Goal: Task Accomplishment & Management: Use online tool/utility

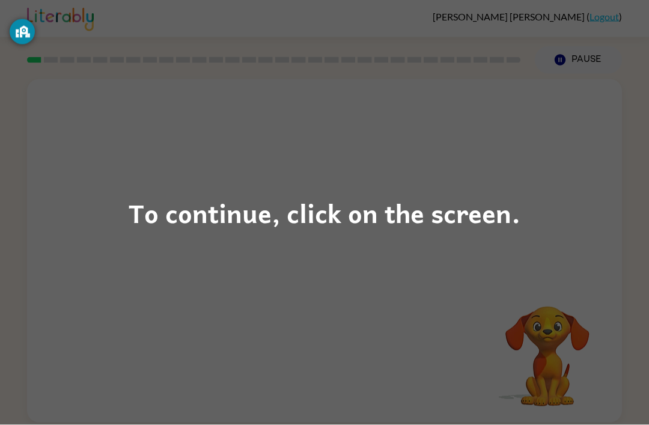
click at [240, 216] on div "To continue, click on the screen." at bounding box center [325, 212] width 392 height 41
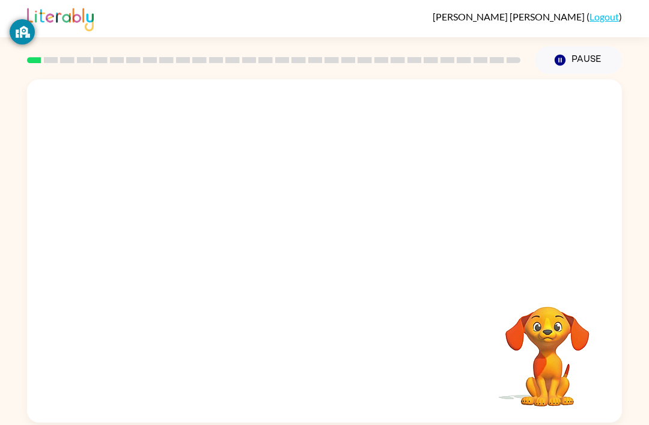
click at [318, 236] on div at bounding box center [324, 180] width 595 height 202
click at [309, 270] on div at bounding box center [324, 257] width 77 height 44
click at [321, 264] on div at bounding box center [324, 257] width 77 height 44
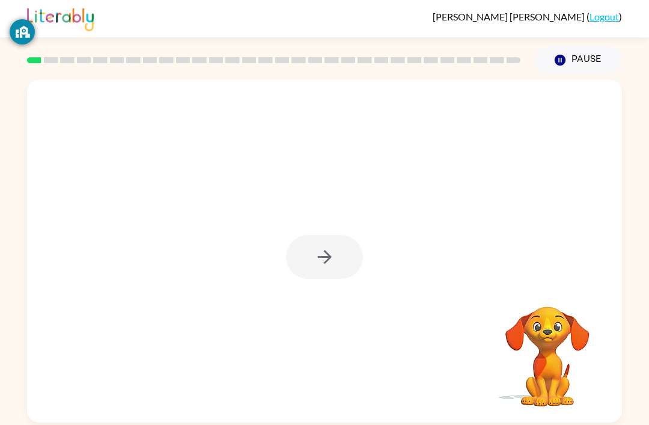
click at [304, 266] on div at bounding box center [324, 257] width 77 height 44
click at [344, 267] on div at bounding box center [324, 257] width 77 height 44
click at [319, 250] on div at bounding box center [324, 257] width 77 height 44
click at [320, 240] on button "button" at bounding box center [324, 257] width 77 height 44
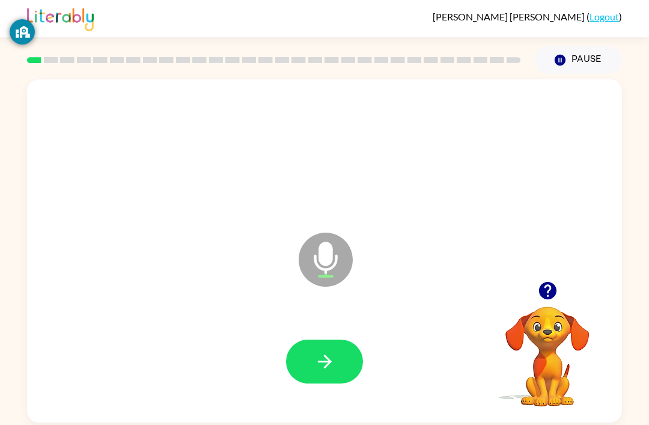
click at [318, 357] on icon "button" at bounding box center [324, 361] width 21 height 21
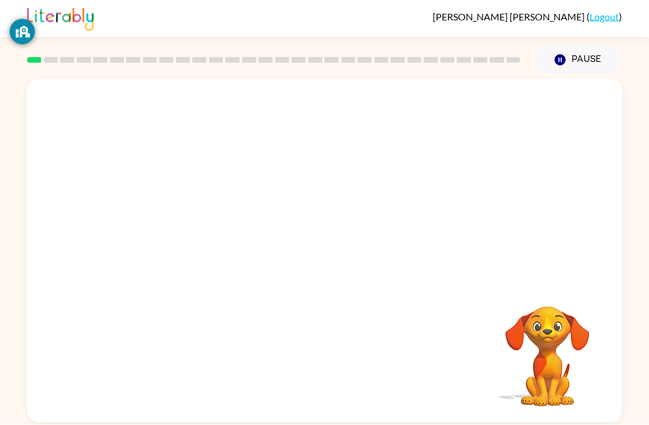
scroll to position [2, 0]
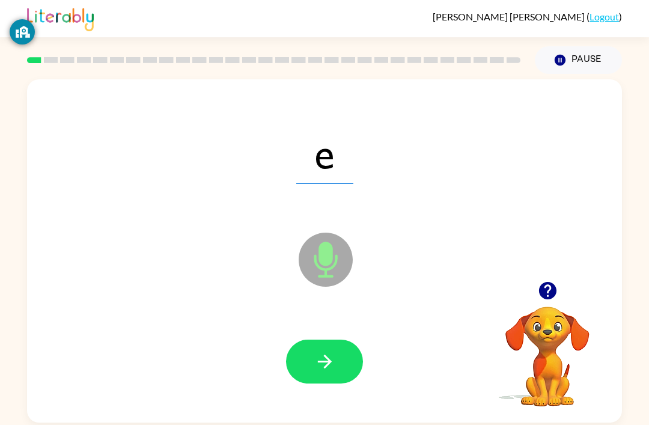
click at [401, 398] on div at bounding box center [324, 361] width 571 height 98
click at [320, 369] on icon "button" at bounding box center [324, 361] width 21 height 21
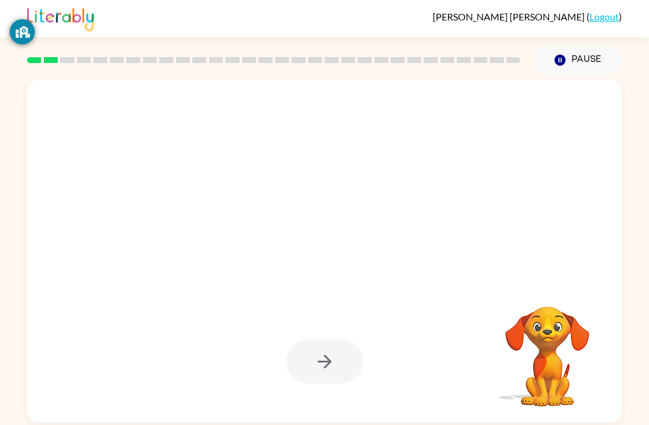
scroll to position [1, 0]
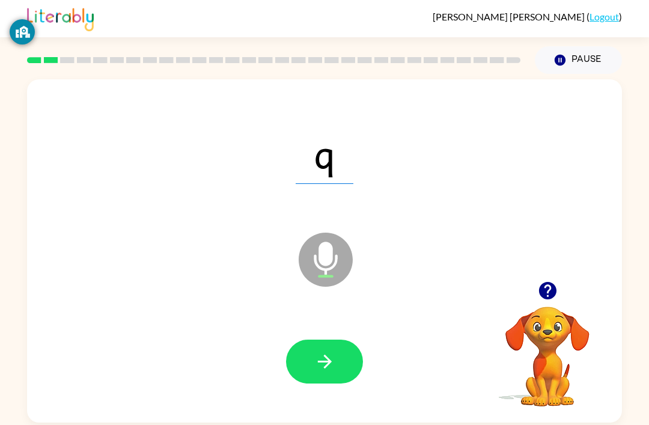
click at [327, 356] on icon "button" at bounding box center [324, 361] width 21 height 21
click at [326, 356] on div at bounding box center [324, 361] width 77 height 44
click at [295, 363] on button "button" at bounding box center [324, 361] width 77 height 44
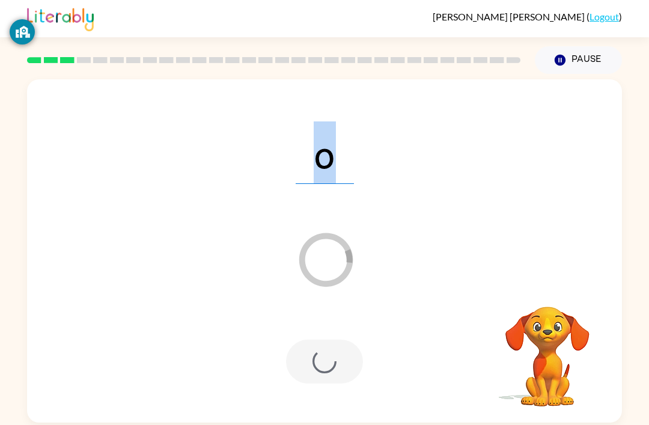
click at [388, 348] on div at bounding box center [324, 361] width 571 height 98
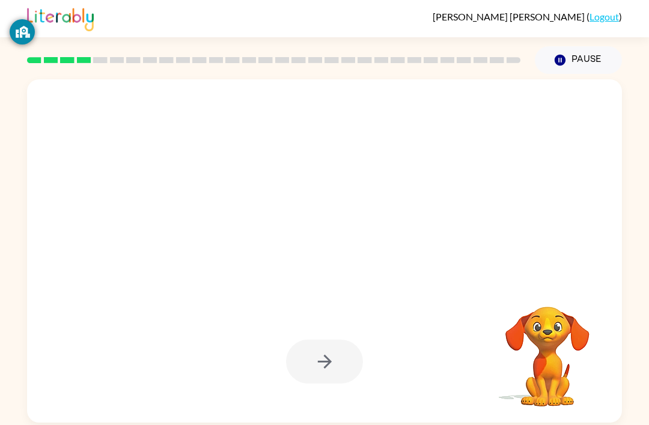
scroll to position [0, 0]
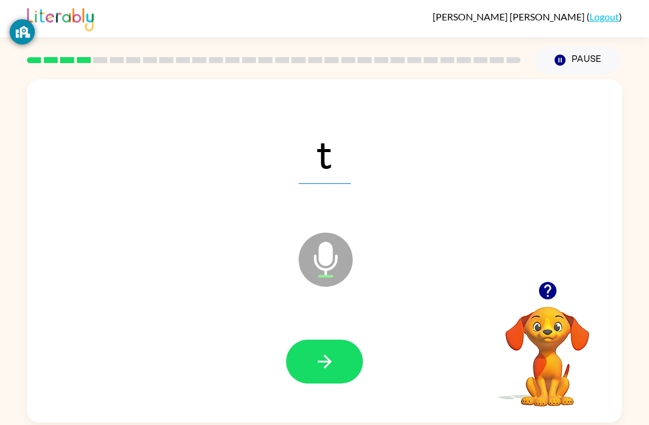
click at [332, 349] on button "button" at bounding box center [324, 361] width 77 height 44
click at [332, 349] on div at bounding box center [324, 361] width 77 height 44
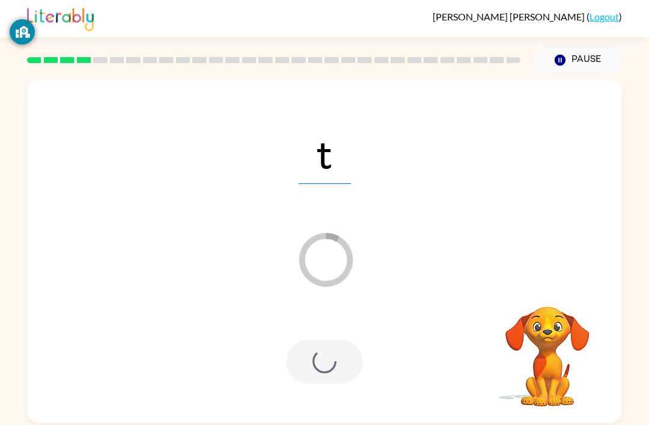
click at [324, 362] on div at bounding box center [324, 361] width 77 height 44
click at [323, 365] on div at bounding box center [324, 361] width 77 height 44
click at [322, 364] on div at bounding box center [324, 361] width 77 height 44
click at [321, 365] on div at bounding box center [324, 361] width 77 height 44
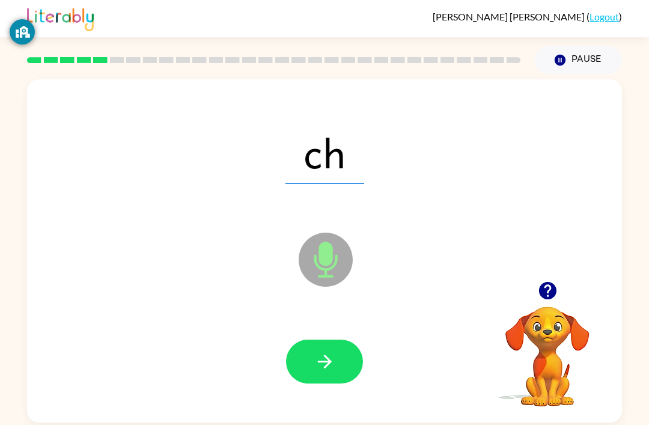
click at [315, 366] on icon "button" at bounding box center [324, 361] width 21 height 21
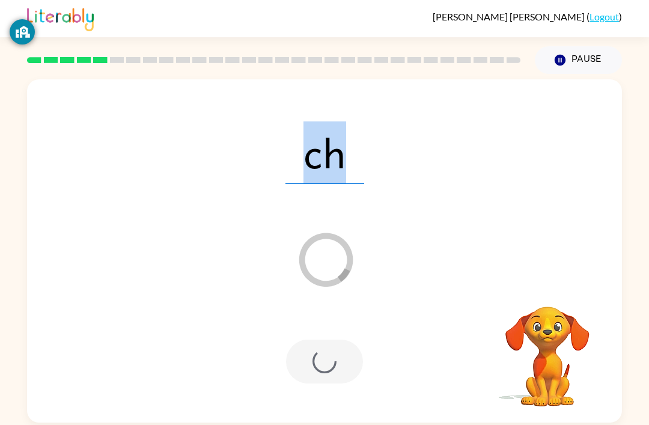
click at [314, 361] on div at bounding box center [324, 361] width 77 height 44
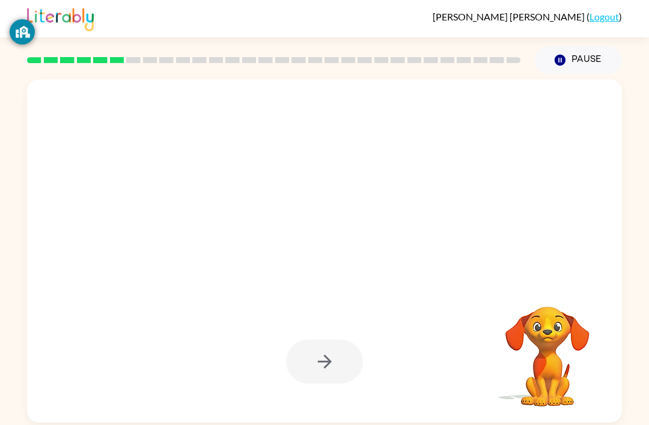
click at [320, 327] on div at bounding box center [324, 361] width 571 height 98
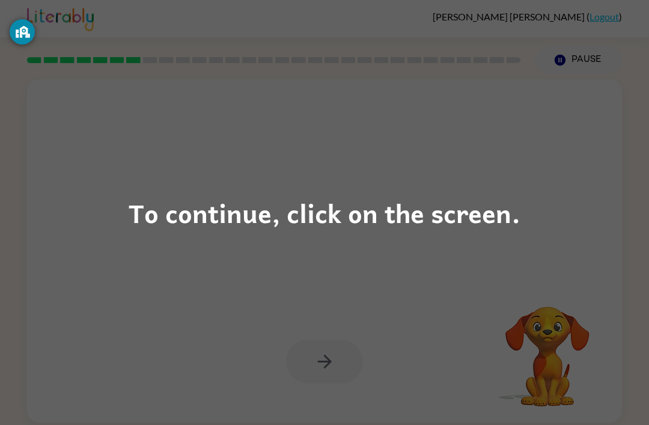
click at [293, 222] on div "To continue, click on the screen." at bounding box center [325, 212] width 392 height 41
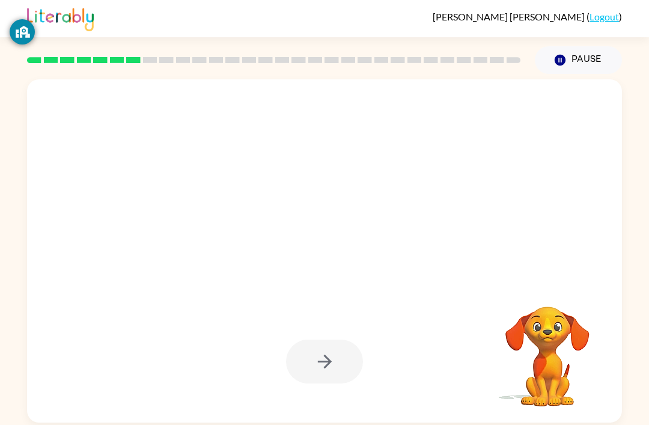
click at [323, 216] on div at bounding box center [295, 229] width 513 height 43
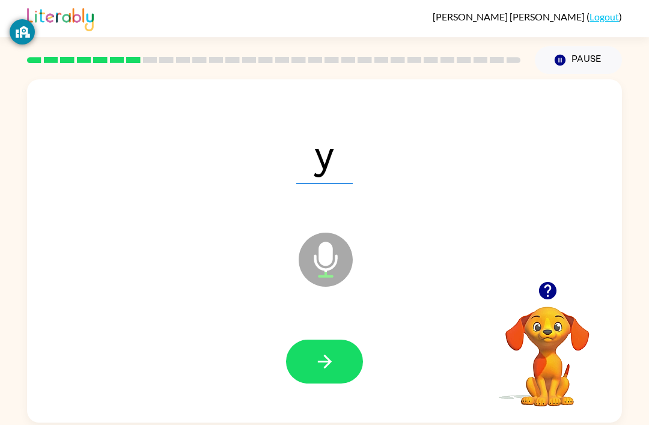
click at [324, 353] on icon "button" at bounding box center [324, 361] width 21 height 21
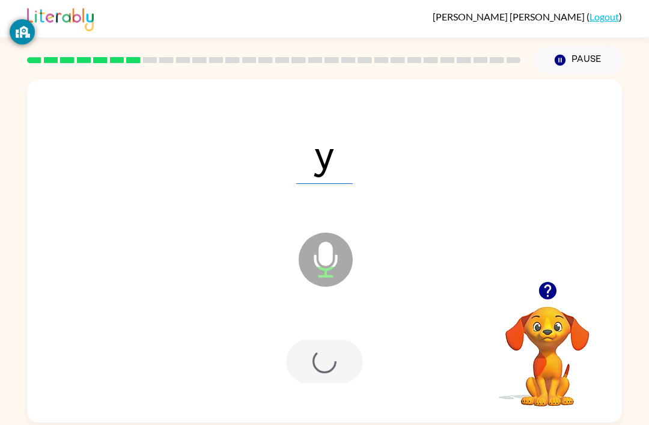
click at [324, 353] on div at bounding box center [324, 361] width 77 height 44
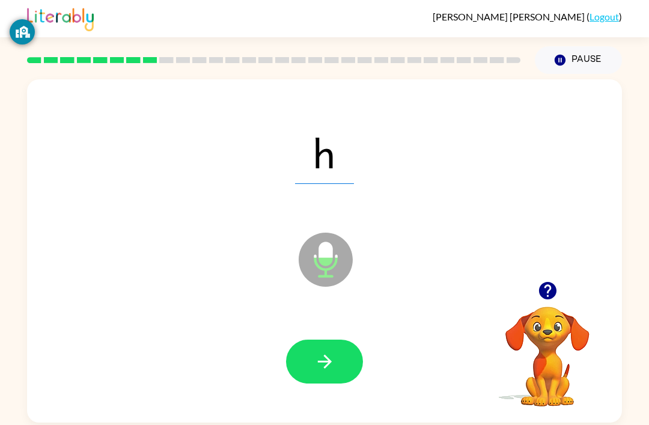
click at [333, 366] on icon "button" at bounding box center [324, 361] width 21 height 21
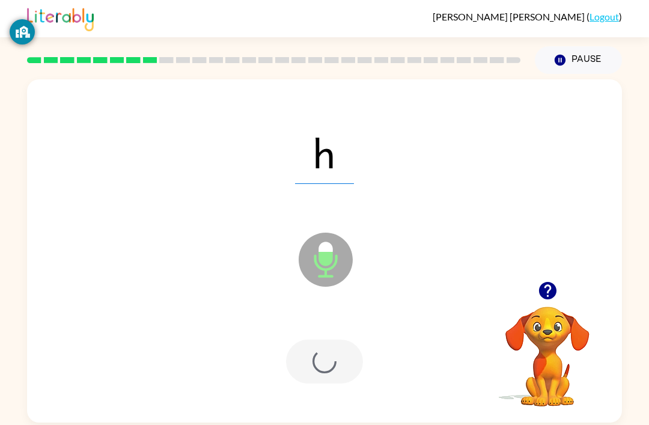
click at [333, 366] on div at bounding box center [324, 361] width 77 height 44
click at [323, 366] on div at bounding box center [324, 361] width 77 height 44
click at [309, 371] on div at bounding box center [324, 361] width 77 height 44
click at [309, 370] on div at bounding box center [324, 361] width 77 height 44
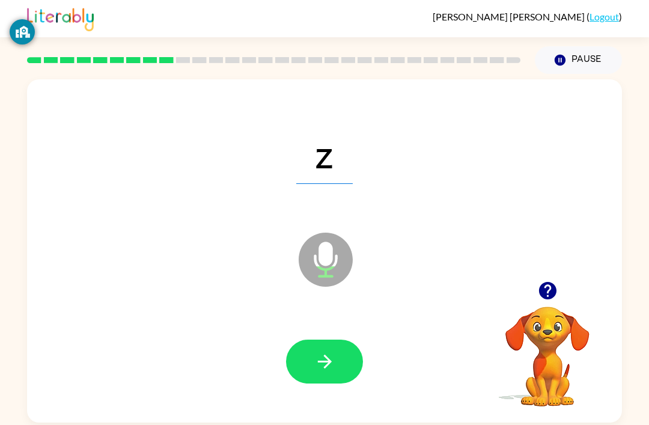
click at [327, 361] on icon "button" at bounding box center [324, 361] width 21 height 21
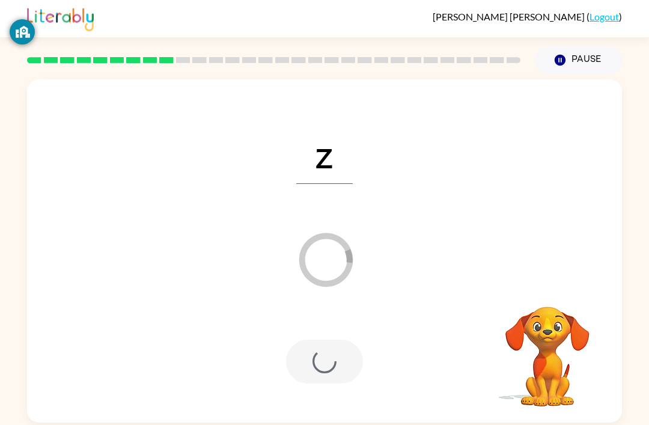
click at [330, 356] on div at bounding box center [324, 361] width 77 height 44
click at [328, 356] on div at bounding box center [324, 361] width 77 height 44
click at [332, 350] on div at bounding box center [324, 361] width 77 height 44
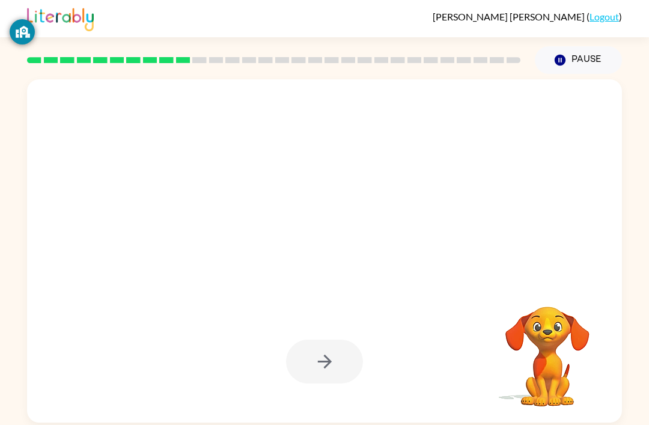
click at [336, 363] on div at bounding box center [324, 361] width 77 height 44
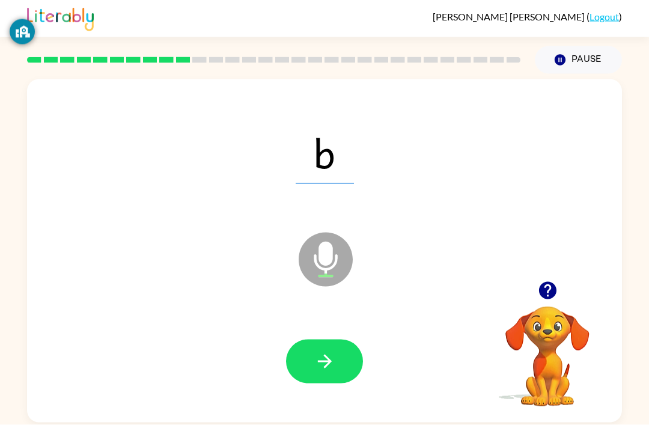
scroll to position [38, 0]
click at [321, 339] on button "button" at bounding box center [324, 361] width 77 height 44
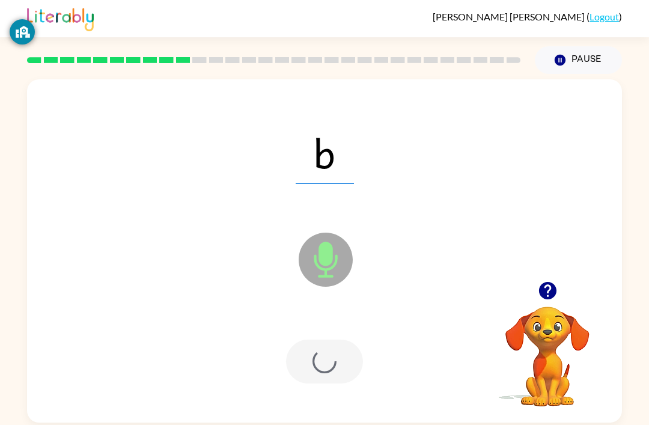
click at [321, 339] on div at bounding box center [324, 361] width 77 height 44
click at [325, 339] on div at bounding box center [324, 361] width 77 height 44
click at [324, 339] on div at bounding box center [324, 361] width 77 height 44
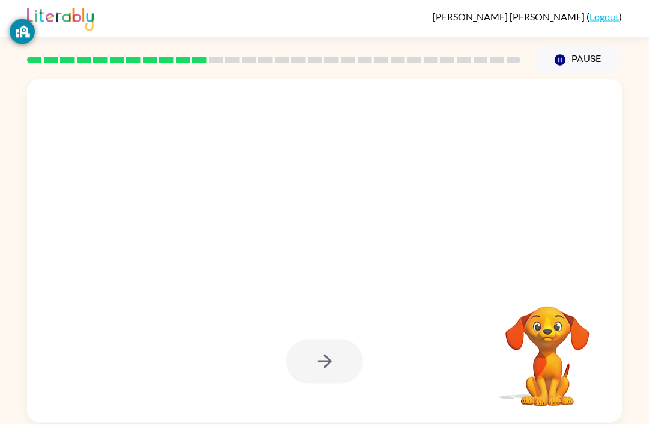
scroll to position [17, 0]
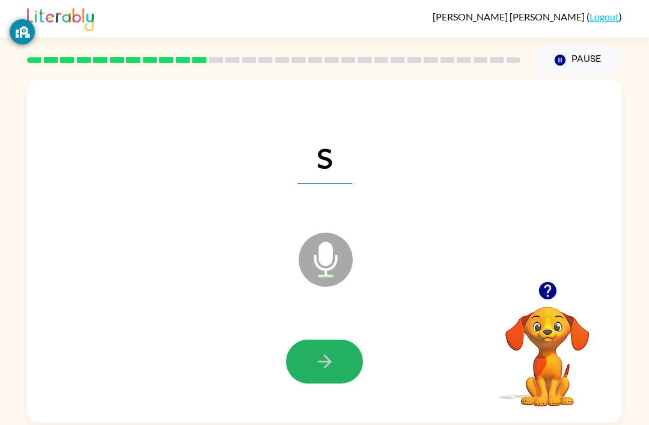
click at [321, 339] on button "button" at bounding box center [324, 361] width 77 height 44
click at [321, 339] on div at bounding box center [324, 361] width 77 height 44
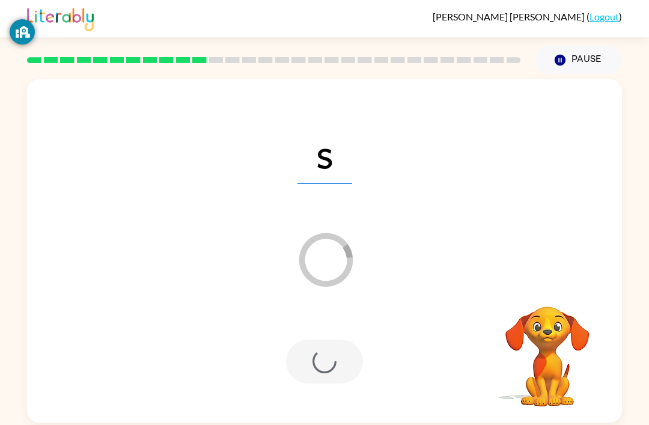
click at [326, 339] on div at bounding box center [324, 361] width 77 height 44
click at [325, 339] on div at bounding box center [324, 361] width 77 height 44
click at [351, 362] on div at bounding box center [324, 361] width 77 height 44
click at [365, 376] on div at bounding box center [324, 361] width 571 height 98
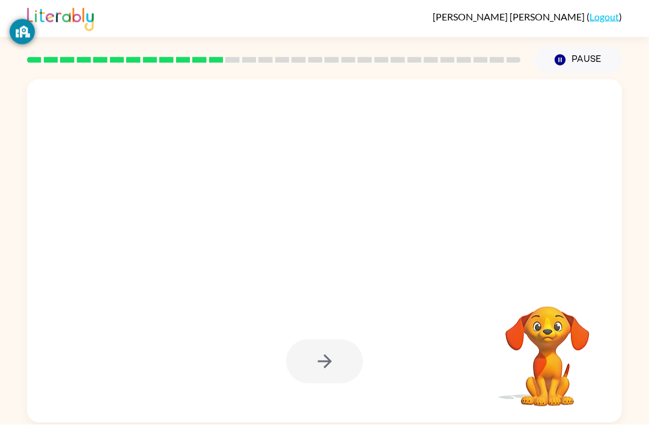
scroll to position [38, 0]
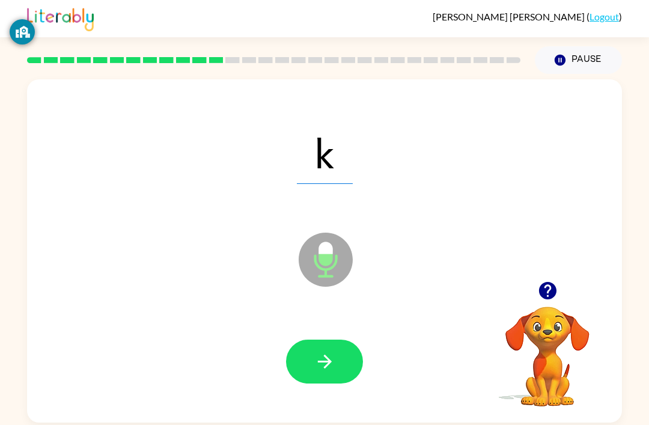
click at [330, 354] on icon "button" at bounding box center [324, 361] width 14 height 14
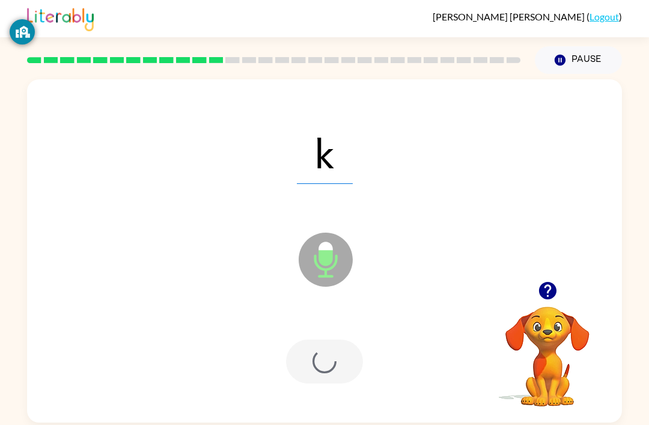
click at [329, 339] on div at bounding box center [324, 361] width 77 height 44
click at [335, 339] on div at bounding box center [324, 361] width 77 height 44
click at [345, 341] on div at bounding box center [324, 361] width 77 height 44
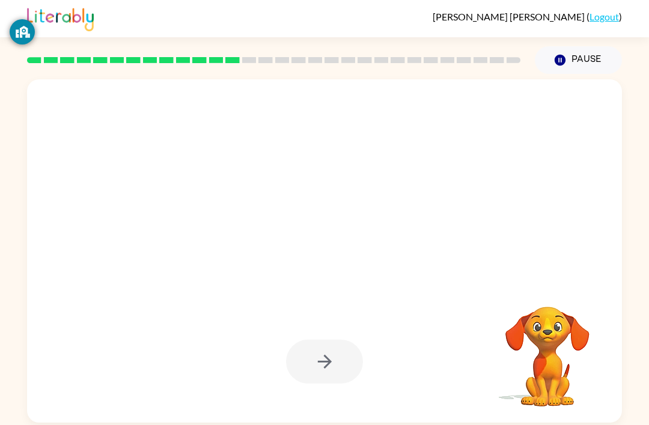
scroll to position [19, 0]
click at [333, 346] on div at bounding box center [324, 361] width 77 height 44
click at [337, 350] on div at bounding box center [324, 361] width 77 height 44
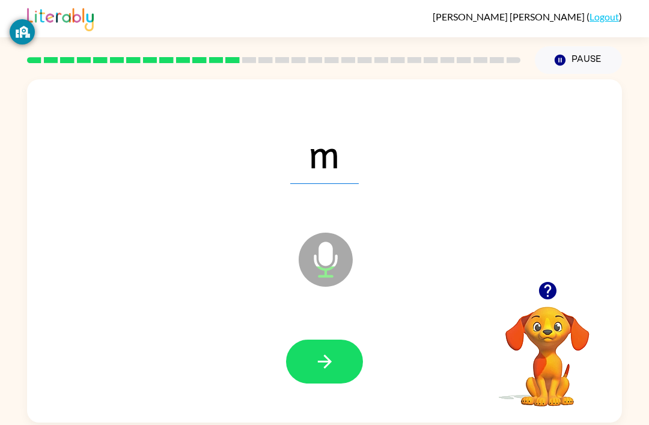
click at [336, 339] on button "button" at bounding box center [324, 361] width 77 height 44
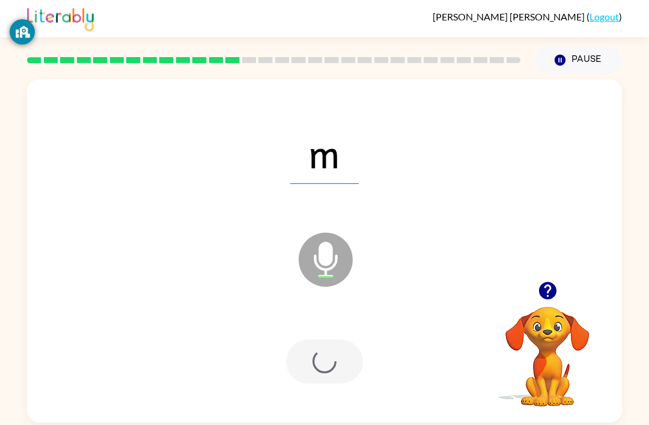
click at [336, 339] on div at bounding box center [324, 361] width 77 height 44
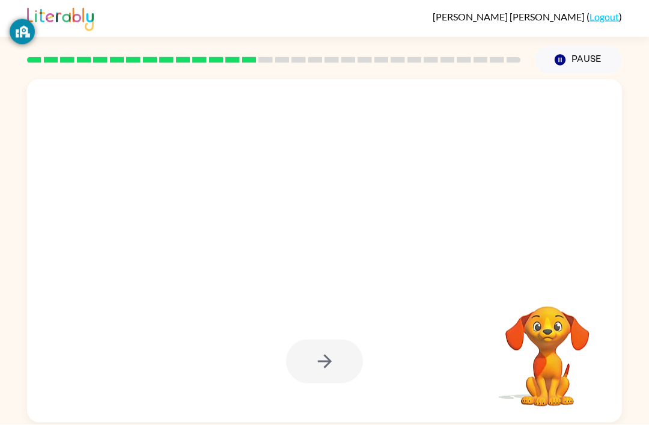
scroll to position [26, 0]
click at [339, 344] on div at bounding box center [324, 361] width 77 height 44
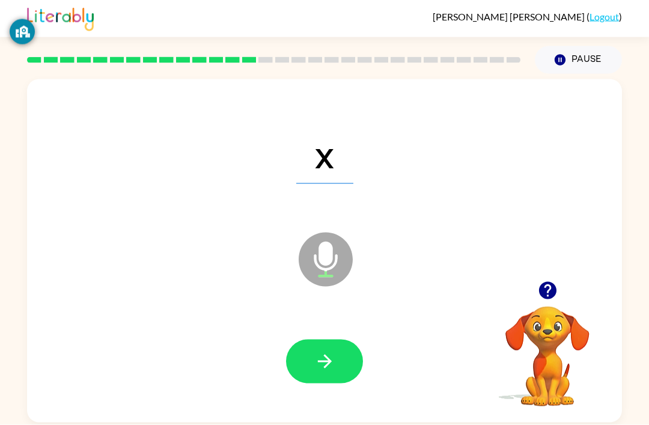
scroll to position [38, 0]
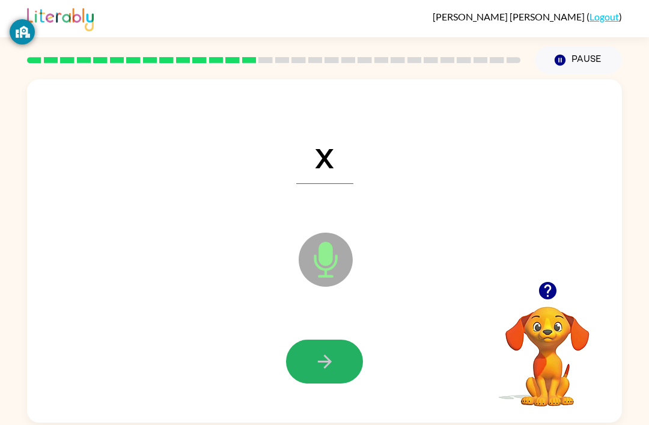
click at [335, 351] on icon "button" at bounding box center [324, 361] width 21 height 21
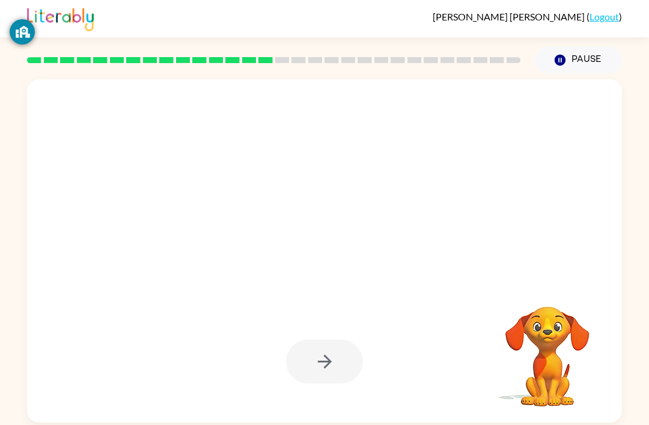
click at [330, 348] on div at bounding box center [324, 361] width 571 height 98
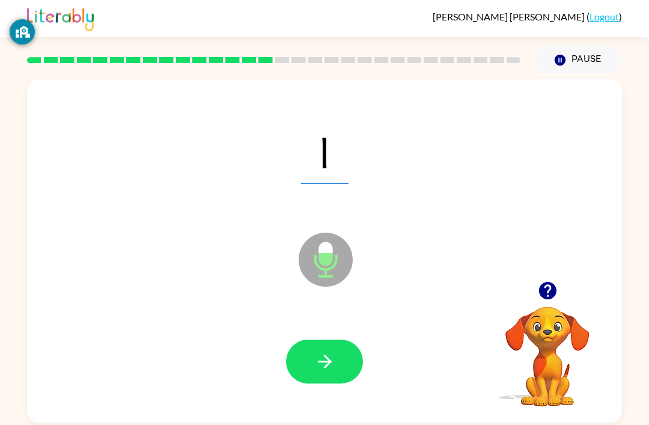
click at [332, 351] on icon "button" at bounding box center [324, 361] width 21 height 21
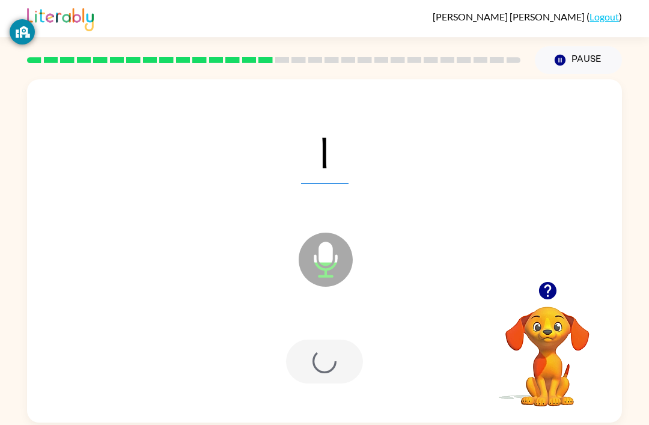
click at [332, 339] on div at bounding box center [324, 361] width 77 height 44
click at [327, 312] on div at bounding box center [324, 361] width 571 height 98
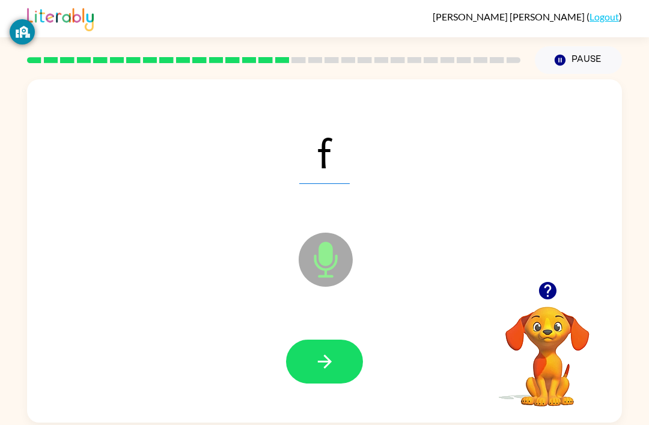
click at [315, 339] on button "button" at bounding box center [324, 361] width 77 height 44
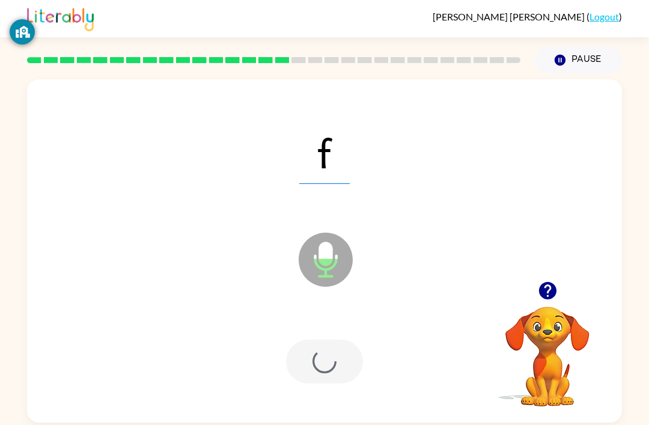
click at [324, 339] on div at bounding box center [324, 361] width 77 height 44
click at [318, 339] on div at bounding box center [324, 361] width 77 height 44
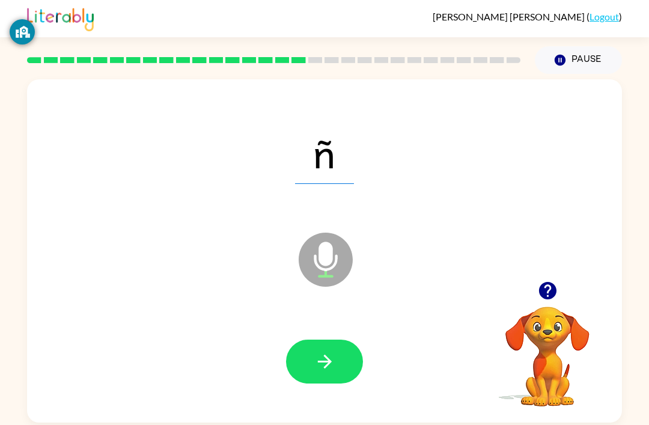
click at [342, 339] on button "button" at bounding box center [324, 361] width 77 height 44
click at [332, 351] on icon "button" at bounding box center [324, 361] width 21 height 21
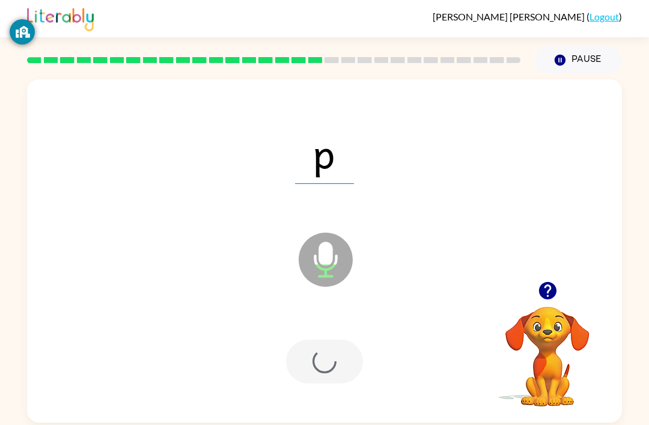
click at [332, 339] on div at bounding box center [324, 361] width 77 height 44
click at [339, 339] on div at bounding box center [324, 361] width 77 height 44
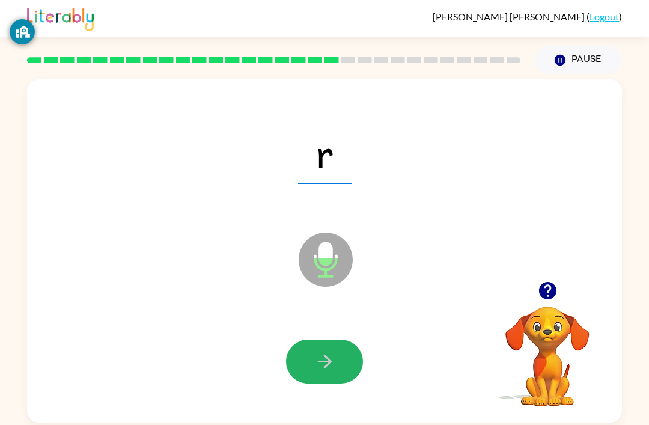
click at [350, 339] on button "button" at bounding box center [324, 361] width 77 height 44
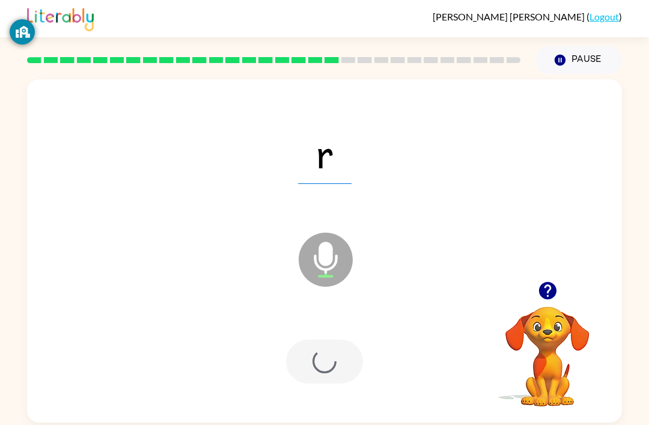
click at [350, 339] on div at bounding box center [324, 361] width 77 height 44
click at [319, 312] on div at bounding box center [324, 361] width 571 height 98
click at [318, 312] on div at bounding box center [324, 361] width 571 height 98
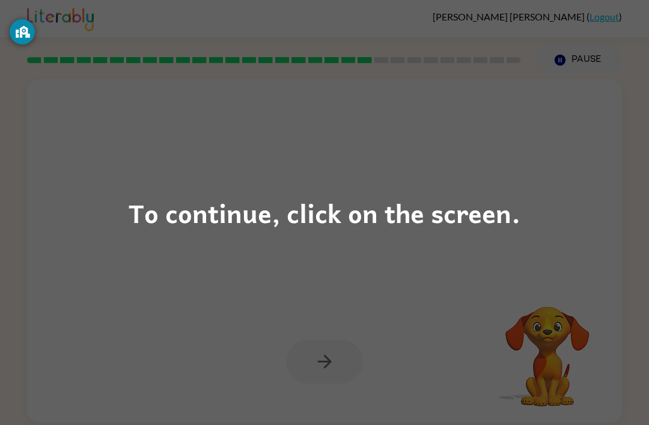
click at [328, 191] on div "To continue, click on the screen." at bounding box center [324, 212] width 649 height 425
click at [328, 208] on div at bounding box center [295, 229] width 513 height 43
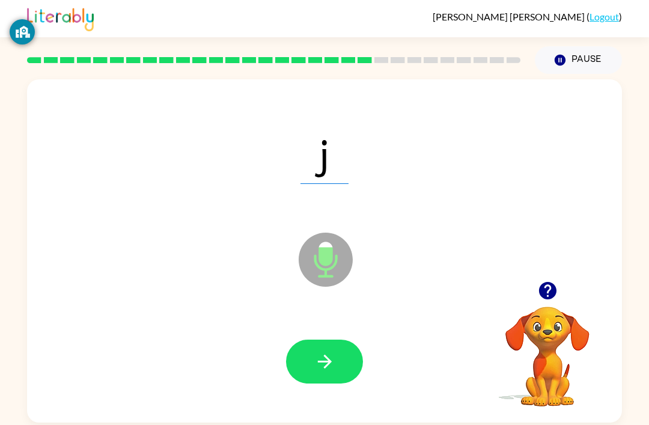
click at [329, 339] on button "button" at bounding box center [324, 361] width 77 height 44
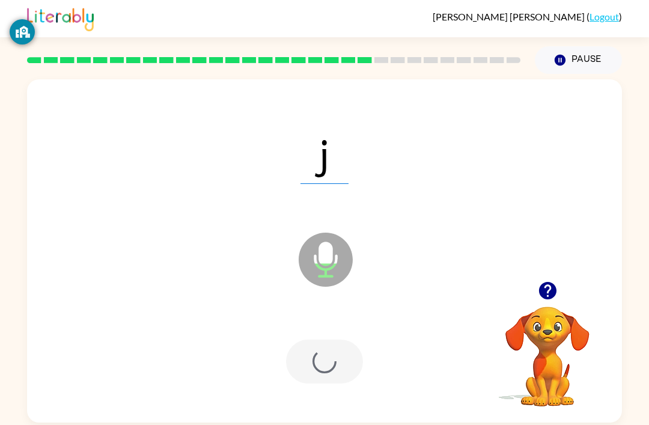
click at [329, 339] on div at bounding box center [324, 361] width 77 height 44
click at [324, 339] on div at bounding box center [324, 361] width 77 height 44
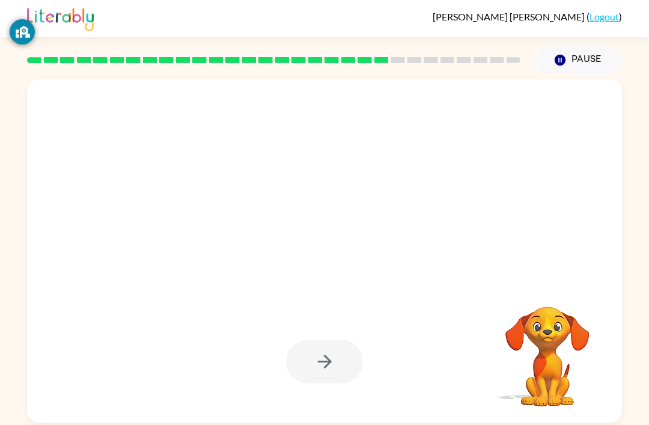
click at [276, 400] on div "[PERSON_NAME] ( Logout ) Pause Pause Your browser must support playing .mp4 fil…" at bounding box center [324, 212] width 649 height 425
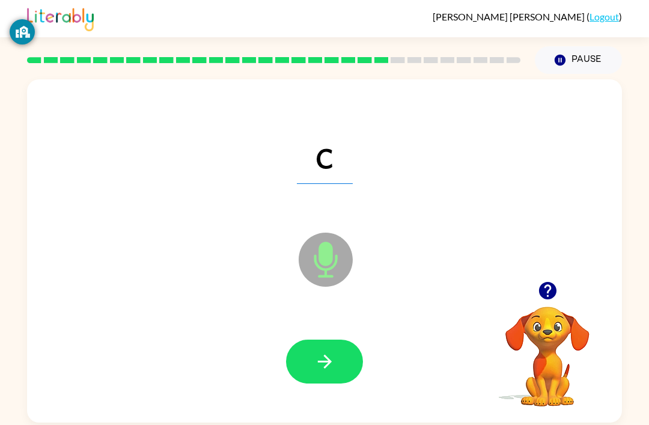
click at [338, 339] on button "button" at bounding box center [324, 361] width 77 height 44
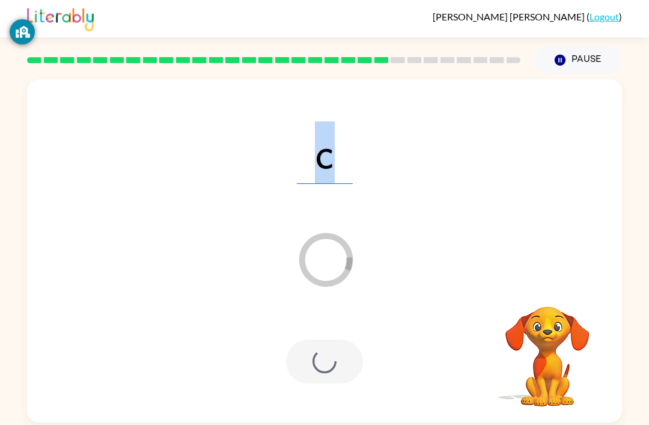
click at [327, 339] on div at bounding box center [324, 361] width 77 height 44
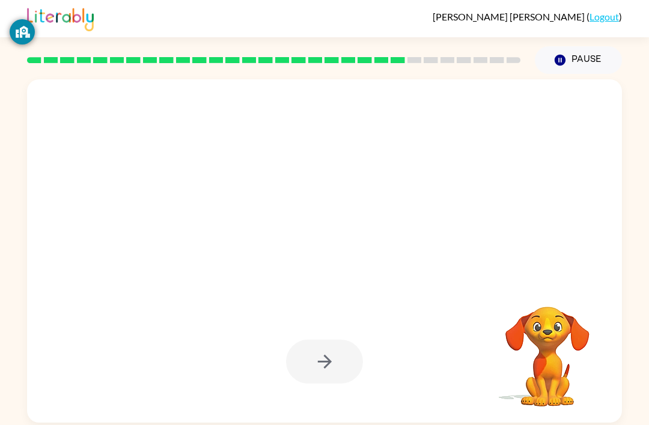
click at [315, 339] on div at bounding box center [324, 361] width 77 height 44
click at [303, 339] on div at bounding box center [324, 361] width 77 height 44
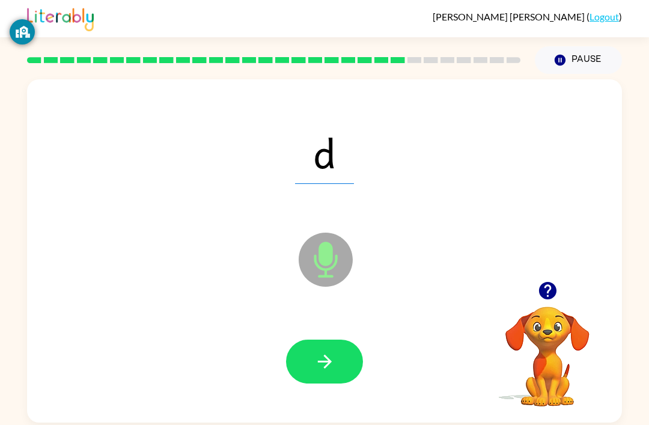
click at [308, 339] on button "button" at bounding box center [324, 361] width 77 height 44
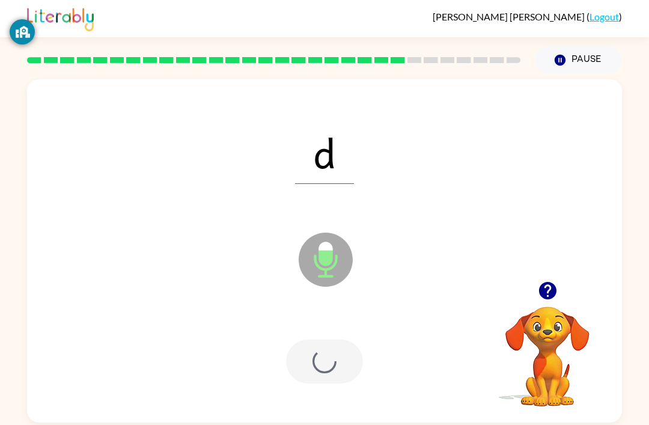
click at [307, 339] on div at bounding box center [324, 361] width 77 height 44
click at [290, 339] on div at bounding box center [324, 361] width 77 height 44
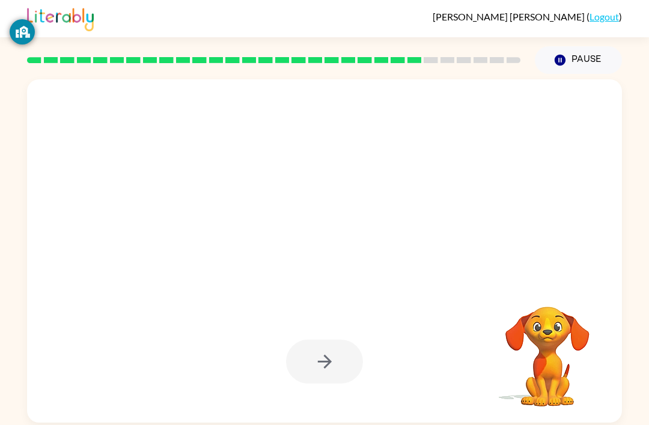
click at [147, 399] on div "[PERSON_NAME] ( Logout ) Pause Pause Your browser must support playing .mp4 fil…" at bounding box center [324, 212] width 649 height 425
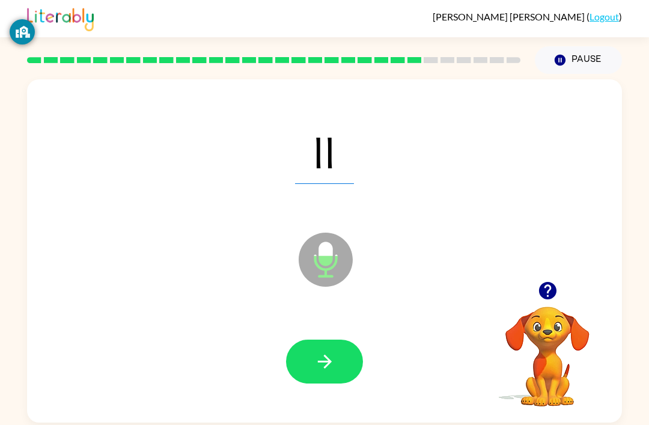
click at [192, 387] on div at bounding box center [324, 361] width 571 height 98
click at [309, 362] on button "button" at bounding box center [324, 361] width 77 height 44
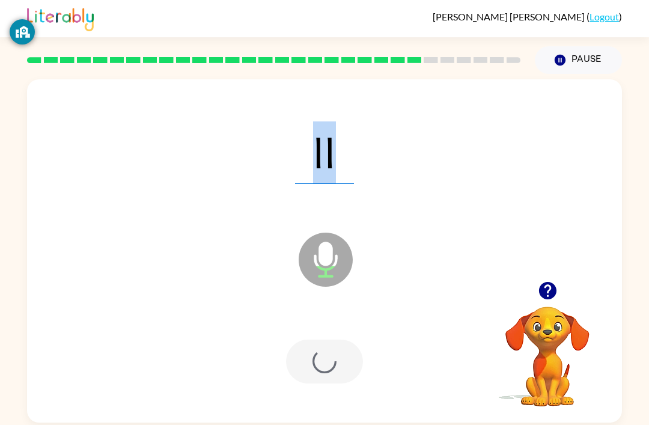
click at [312, 351] on div at bounding box center [324, 361] width 77 height 44
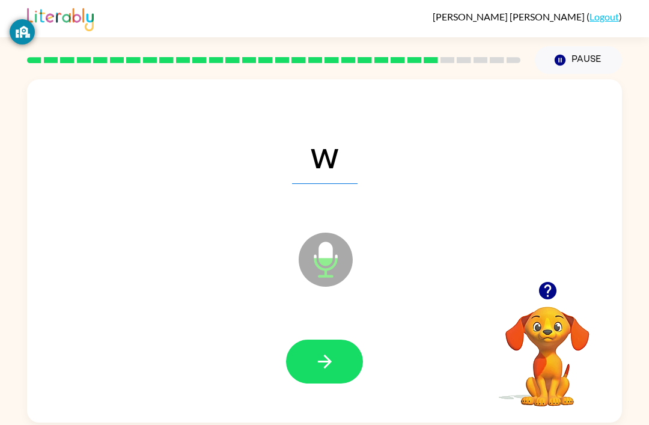
click at [331, 351] on button "button" at bounding box center [324, 361] width 77 height 44
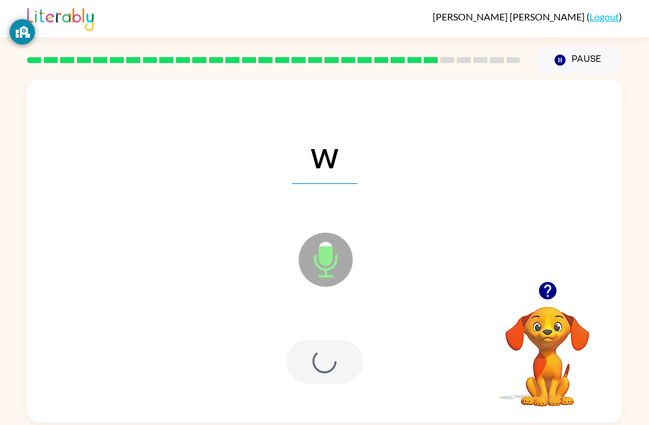
click at [331, 351] on div at bounding box center [324, 361] width 77 height 44
click at [338, 360] on div at bounding box center [324, 361] width 77 height 44
click at [337, 359] on div at bounding box center [324, 361] width 77 height 44
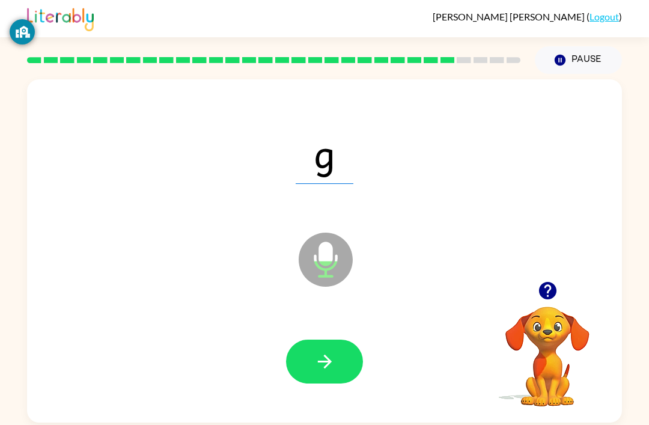
click at [318, 362] on icon "button" at bounding box center [324, 361] width 21 height 21
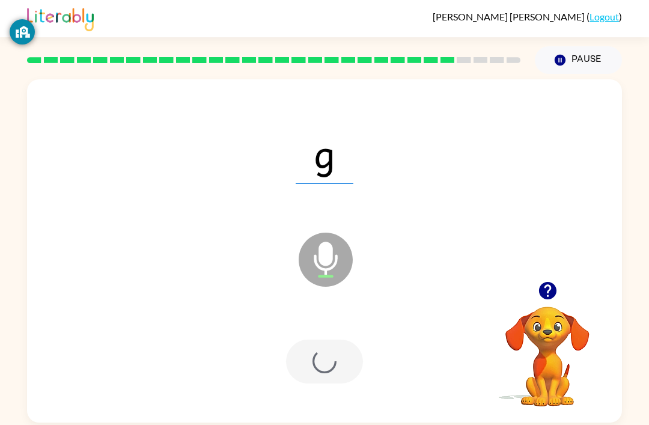
click at [317, 362] on div at bounding box center [324, 361] width 77 height 44
click at [327, 348] on div at bounding box center [324, 361] width 77 height 44
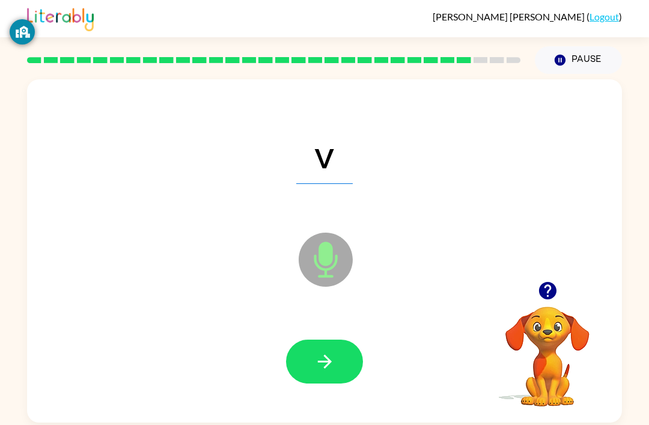
click at [318, 354] on icon "button" at bounding box center [324, 361] width 21 height 21
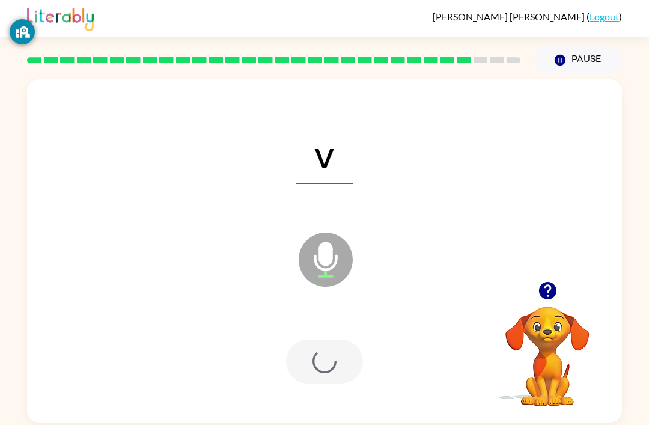
click at [317, 354] on div at bounding box center [324, 361] width 77 height 44
click at [315, 354] on div at bounding box center [324, 361] width 77 height 44
click at [314, 353] on div at bounding box center [324, 361] width 77 height 44
click at [271, 362] on div at bounding box center [324, 361] width 571 height 98
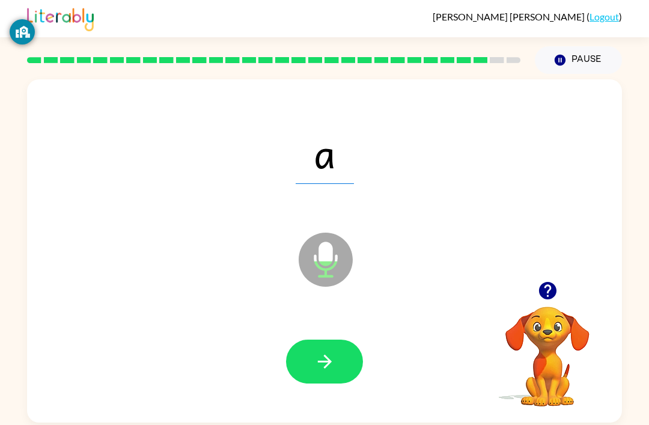
click at [297, 371] on button "button" at bounding box center [324, 361] width 77 height 44
click at [323, 356] on icon "button" at bounding box center [324, 361] width 21 height 21
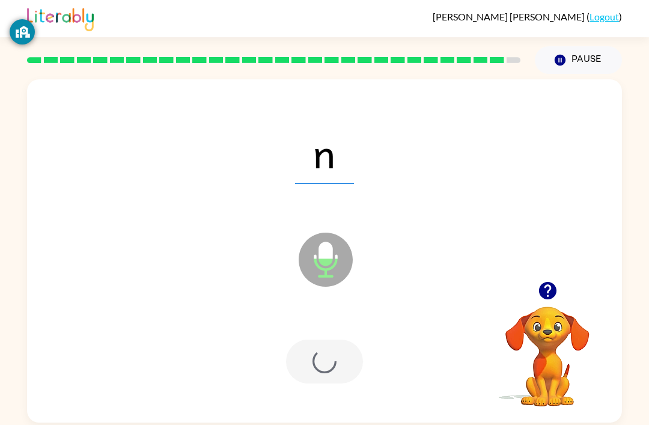
click at [323, 356] on div at bounding box center [324, 361] width 77 height 44
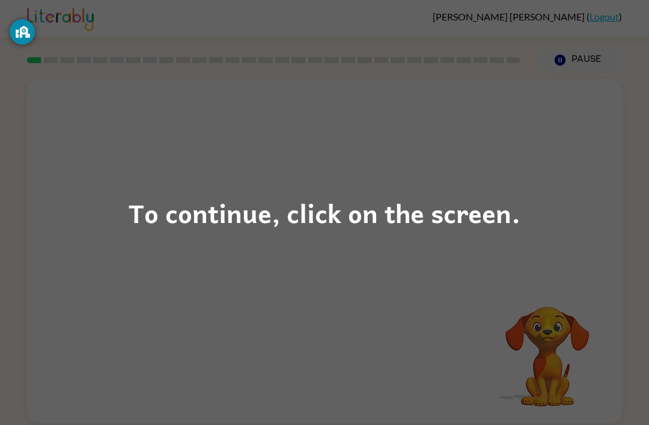
click at [222, 211] on div "To continue, click on the screen." at bounding box center [325, 212] width 392 height 41
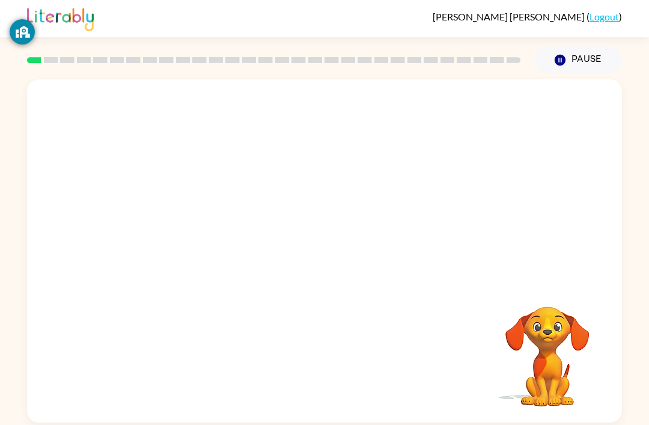
click at [299, 211] on div at bounding box center [324, 180] width 595 height 202
click at [312, 249] on div at bounding box center [324, 257] width 77 height 44
click at [297, 252] on div at bounding box center [324, 257] width 77 height 44
click at [323, 264] on div at bounding box center [324, 257] width 77 height 44
click at [320, 262] on icon "button" at bounding box center [324, 256] width 21 height 21
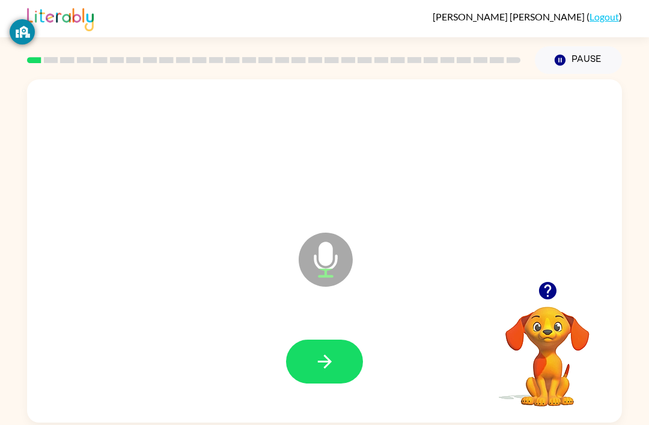
click at [321, 339] on div at bounding box center [324, 361] width 571 height 98
click at [326, 345] on button "button" at bounding box center [324, 361] width 77 height 44
click at [326, 345] on div at bounding box center [324, 361] width 571 height 98
click at [332, 360] on icon "button" at bounding box center [324, 361] width 21 height 21
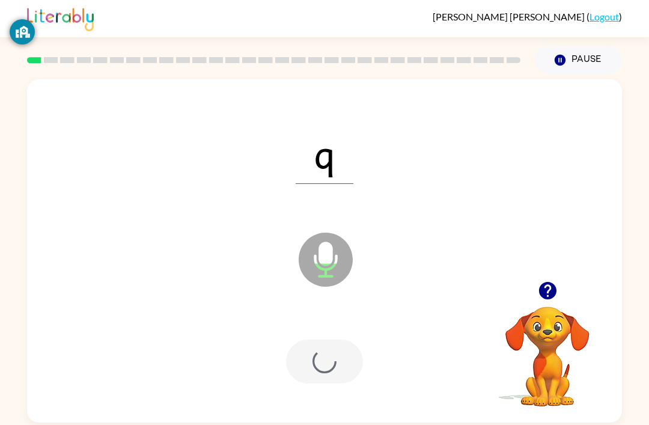
click at [332, 360] on div at bounding box center [324, 361] width 77 height 44
click at [333, 362] on div at bounding box center [324, 361] width 77 height 44
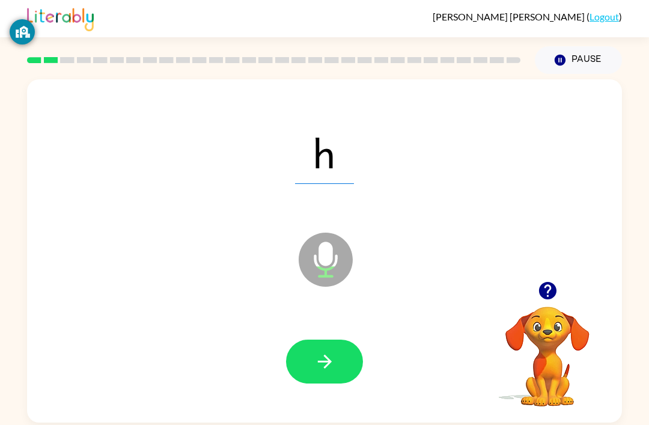
click at [324, 365] on icon "button" at bounding box center [324, 361] width 21 height 21
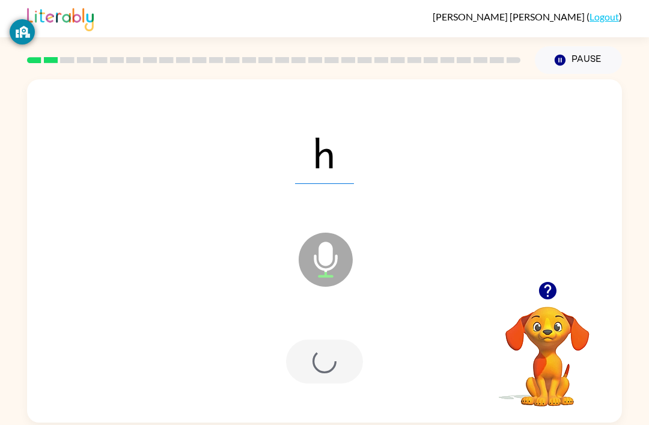
click at [323, 364] on div at bounding box center [324, 361] width 77 height 44
click at [300, 362] on div at bounding box center [324, 361] width 77 height 44
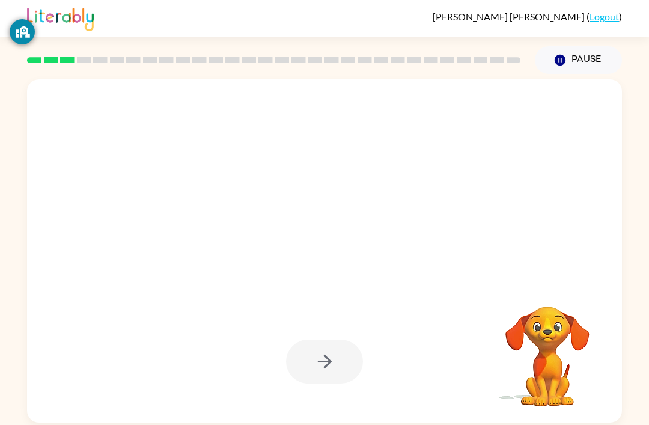
scroll to position [13, 0]
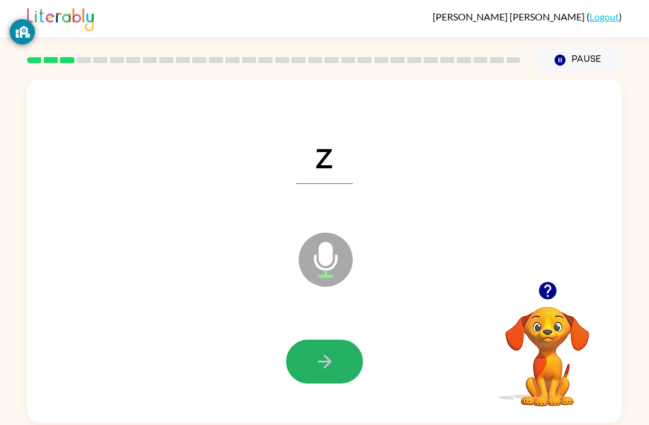
click at [335, 351] on icon "button" at bounding box center [324, 361] width 21 height 21
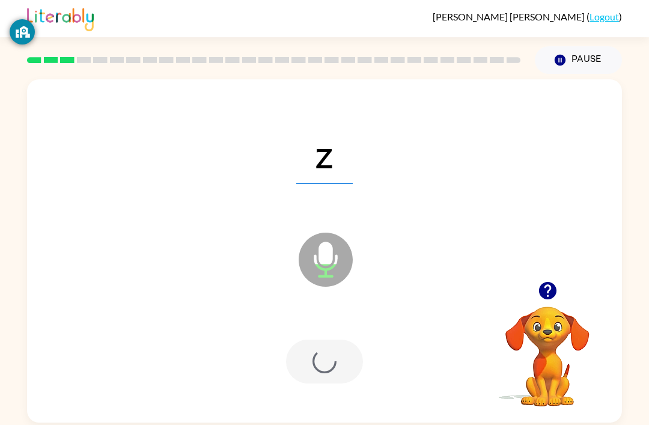
click at [335, 344] on div at bounding box center [324, 361] width 77 height 44
click at [332, 348] on div at bounding box center [324, 361] width 77 height 44
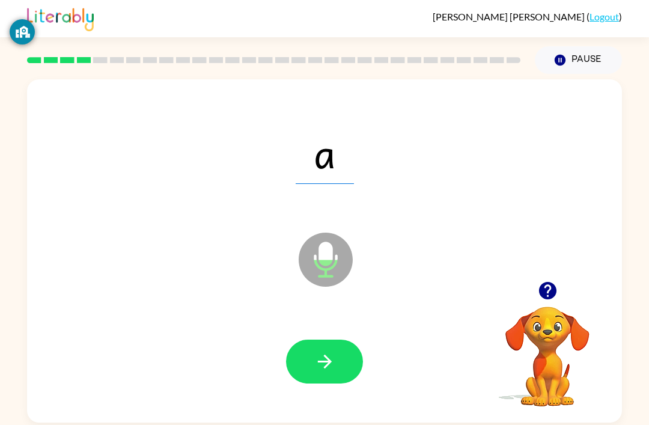
click at [247, 402] on div "a Microphone The Microphone is here when it is your turn to talk" at bounding box center [324, 250] width 595 height 343
click at [348, 339] on button "button" at bounding box center [324, 361] width 77 height 44
click at [348, 339] on div at bounding box center [324, 361] width 77 height 44
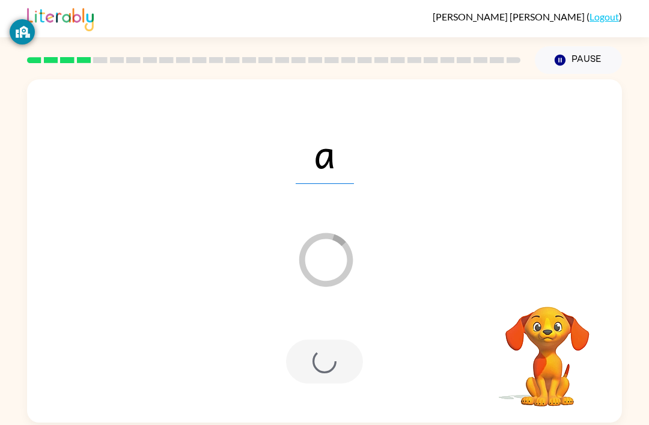
click at [347, 350] on div at bounding box center [324, 361] width 77 height 44
click at [282, 395] on div at bounding box center [324, 361] width 571 height 98
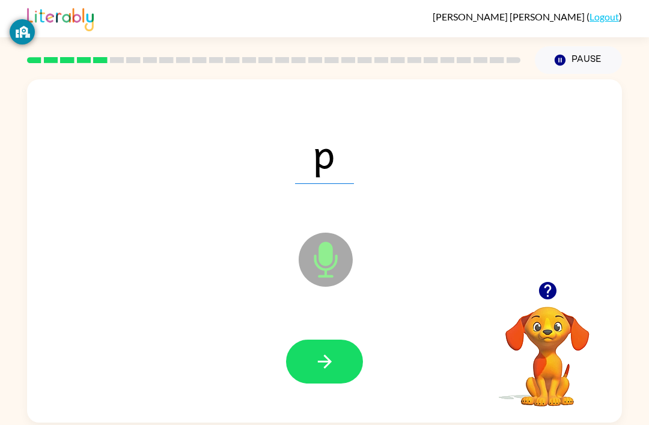
click at [277, 397] on div at bounding box center [324, 361] width 571 height 98
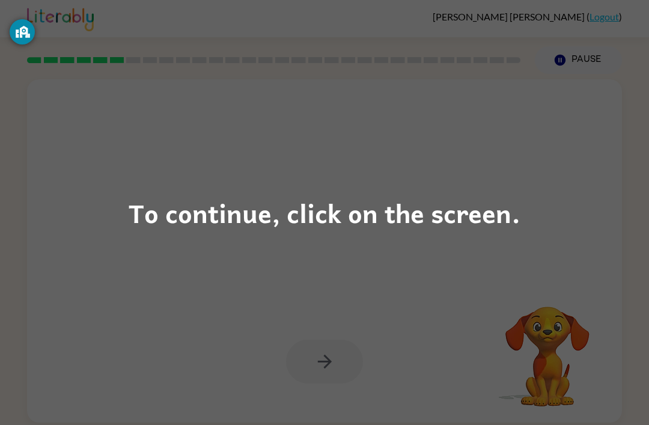
click at [312, 217] on div "To continue, click on the screen." at bounding box center [325, 212] width 392 height 41
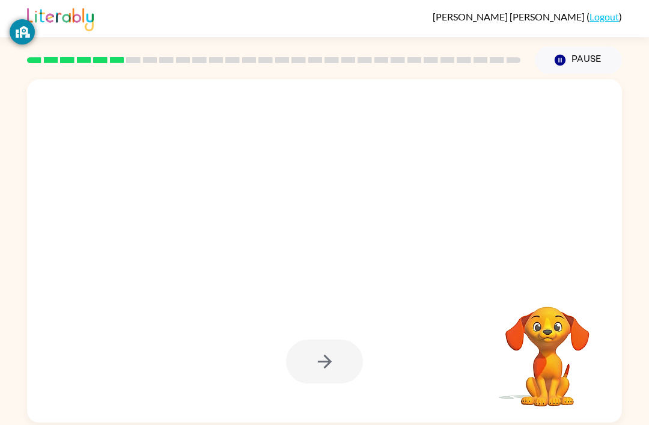
click at [337, 222] on div at bounding box center [295, 229] width 513 height 43
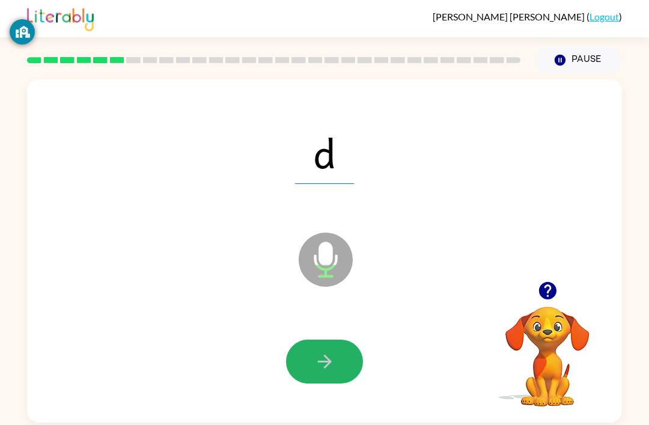
click at [336, 353] on button "button" at bounding box center [324, 361] width 77 height 44
click at [336, 353] on div at bounding box center [324, 361] width 77 height 44
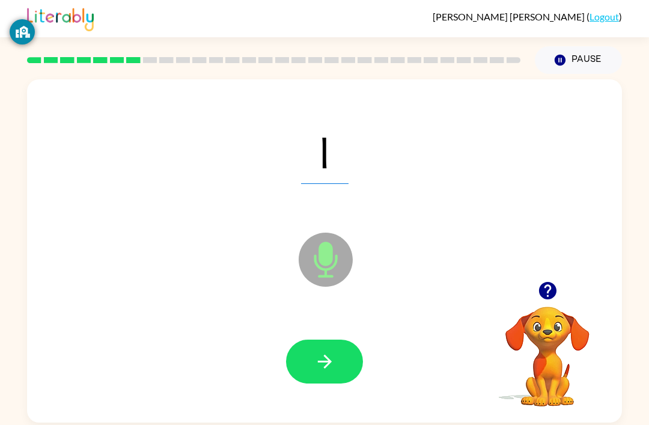
click at [336, 383] on button "button" at bounding box center [324, 361] width 77 height 44
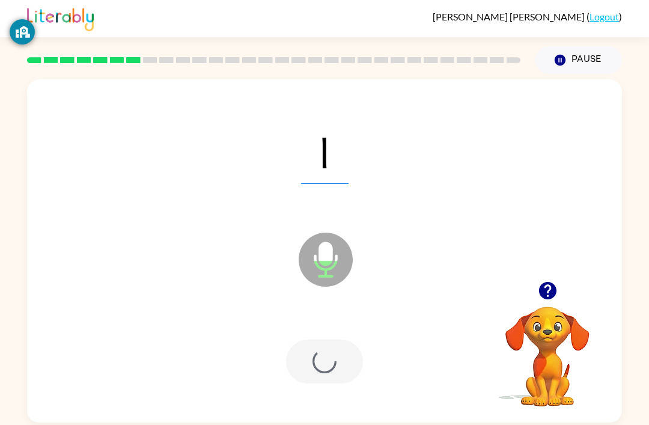
click at [336, 383] on div at bounding box center [324, 361] width 77 height 44
click at [322, 370] on div at bounding box center [324, 361] width 77 height 44
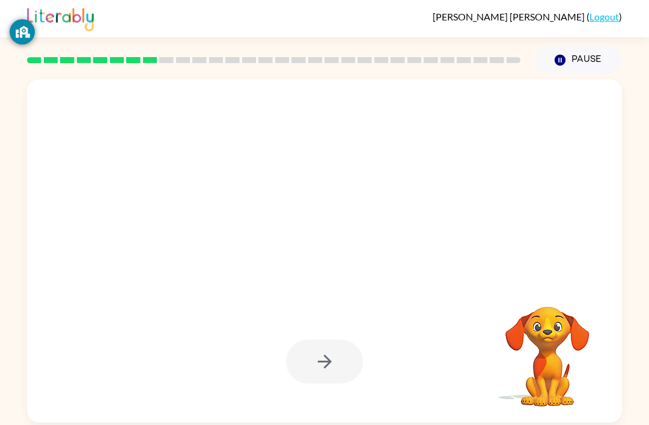
scroll to position [4, 0]
click at [338, 368] on div at bounding box center [324, 361] width 77 height 44
click at [337, 380] on div at bounding box center [324, 361] width 77 height 44
click at [332, 386] on div at bounding box center [324, 361] width 571 height 98
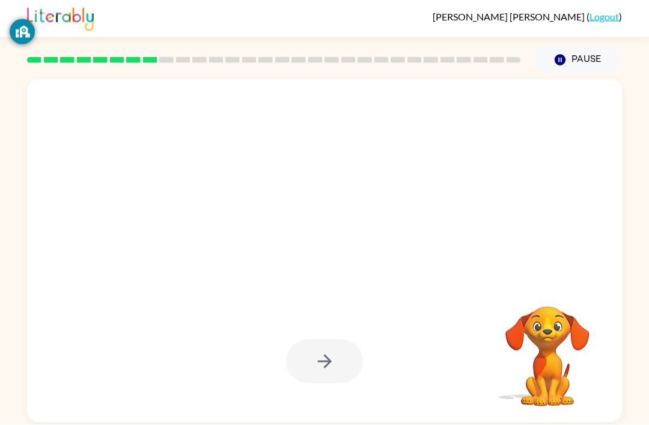
scroll to position [0, 0]
click at [347, 360] on div at bounding box center [324, 361] width 77 height 44
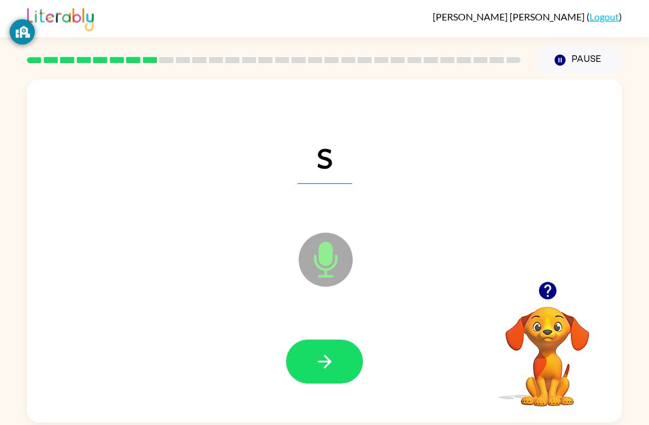
click at [330, 347] on button "button" at bounding box center [324, 361] width 77 height 44
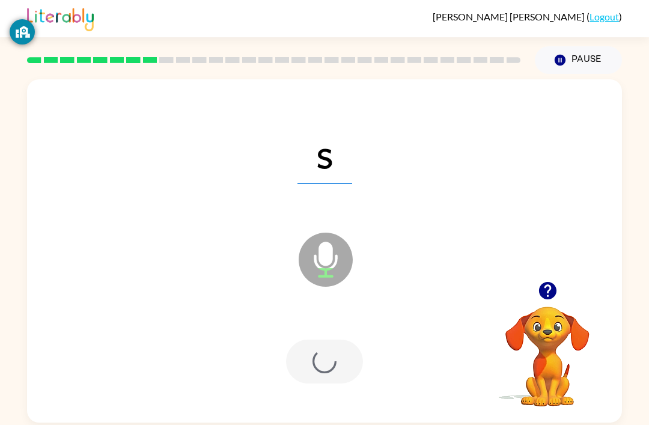
click at [330, 347] on div at bounding box center [324, 361] width 77 height 44
